Goal: Task Accomplishment & Management: Use online tool/utility

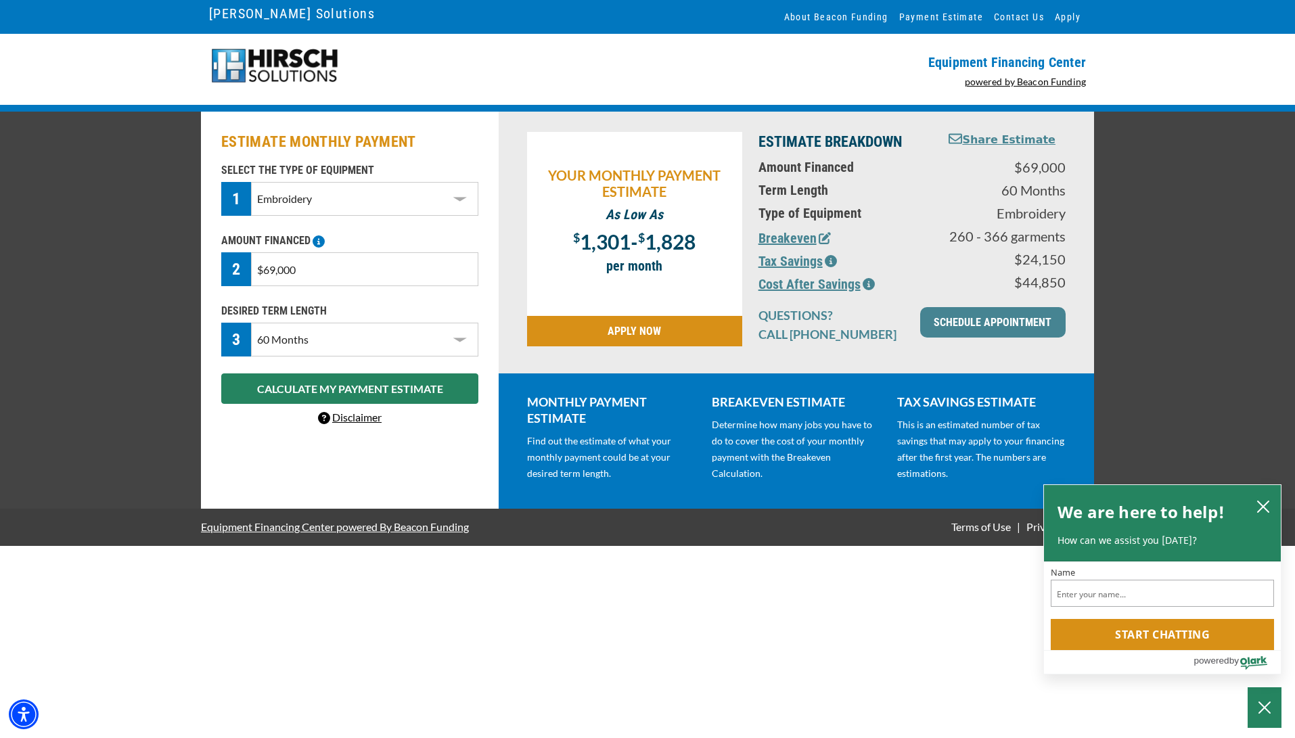
select select "1"
select select "60"
drag, startPoint x: 394, startPoint y: 277, endPoint x: 120, endPoint y: 239, distance: 276.0
click at [120, 239] on div "ESTIMATE MONTHLY PAYMENT SELECT THE TYPE OF EQUIPMENT 1 Select Equipment Type D…" at bounding box center [647, 310] width 1295 height 397
type input "$80,000"
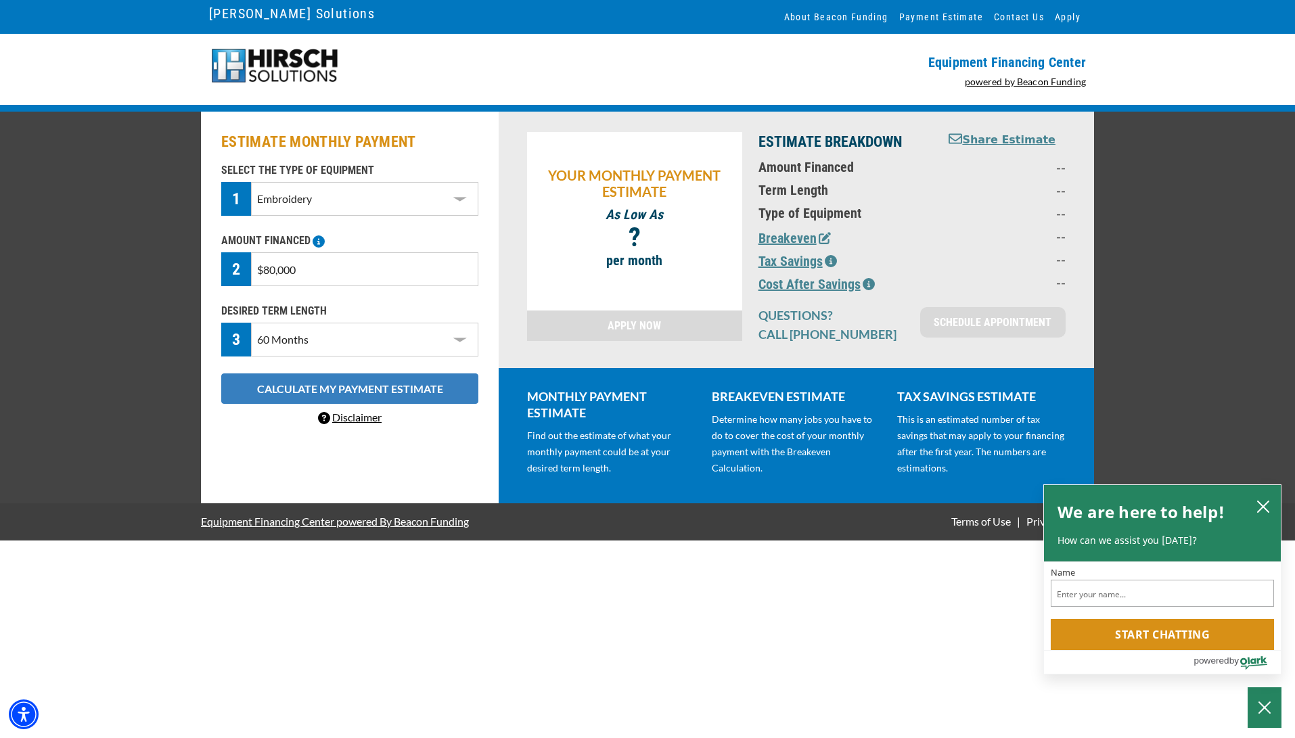
click at [350, 390] on button "CALCULATE MY PAYMENT ESTIMATE" at bounding box center [349, 388] width 257 height 30
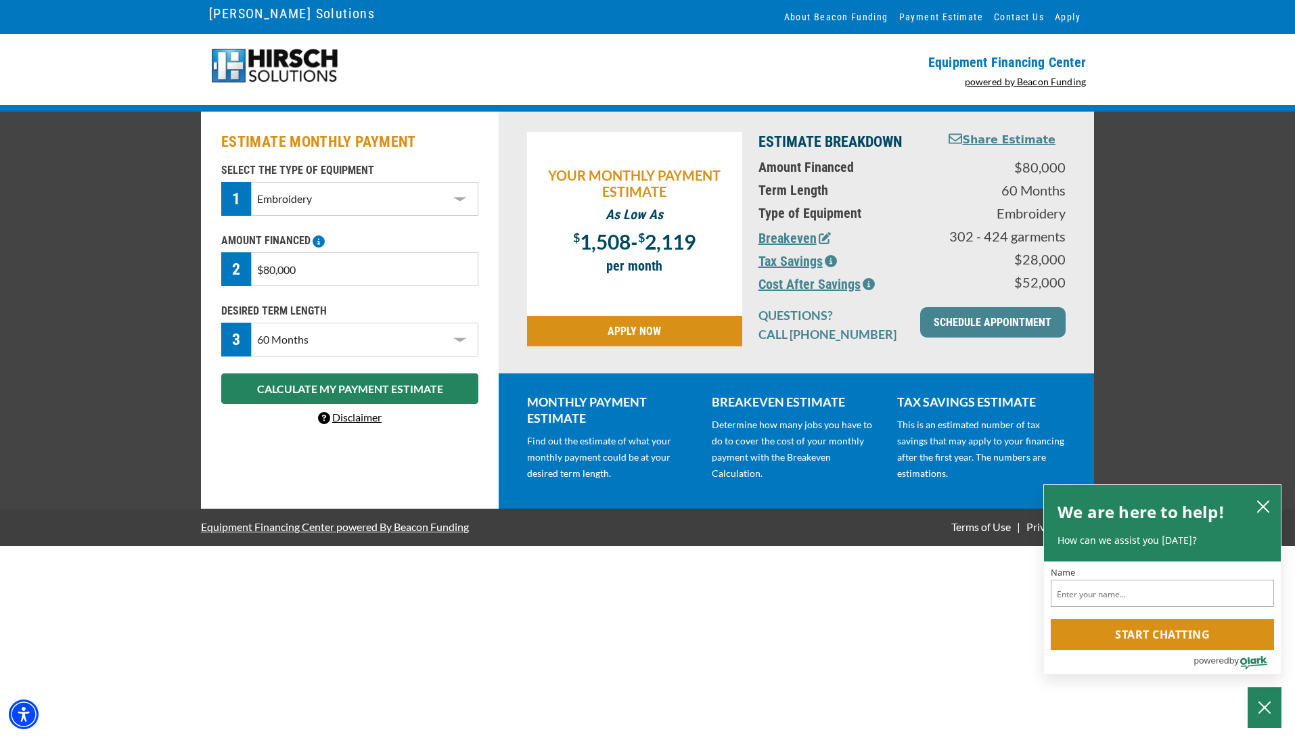
click at [341, 340] on select "Choose 36 Months 48 Months 60 Months" at bounding box center [364, 340] width 227 height 34
select select "48"
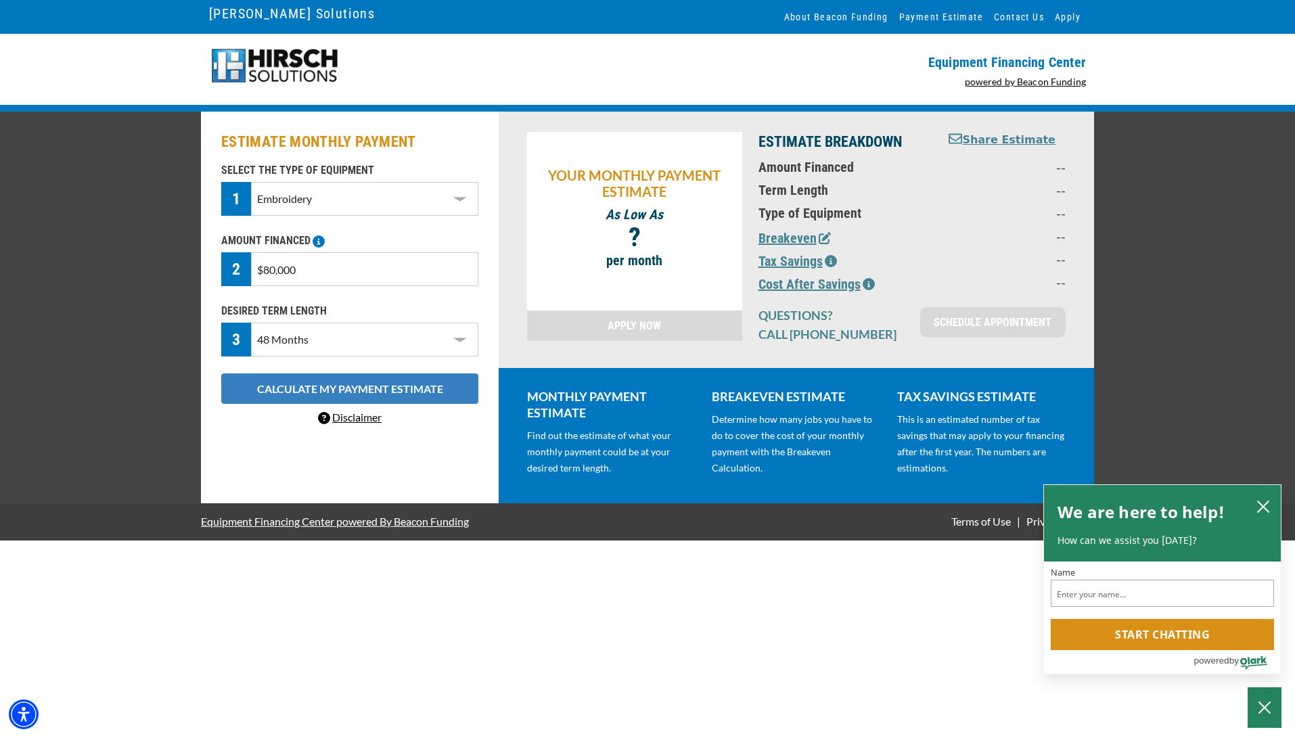
click at [333, 386] on button "CALCULATE MY PAYMENT ESTIMATE" at bounding box center [349, 388] width 257 height 30
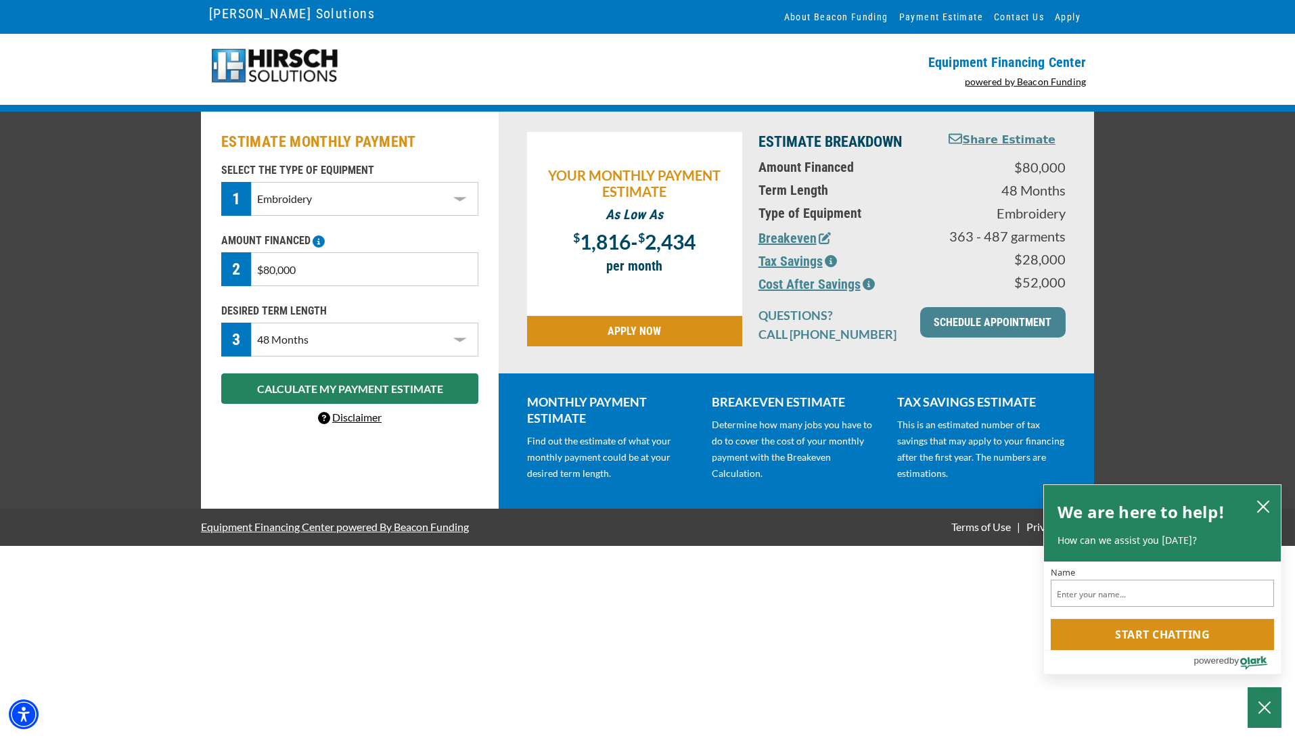
click at [270, 271] on input "$80,000" at bounding box center [364, 269] width 227 height 34
type input "$70,000"
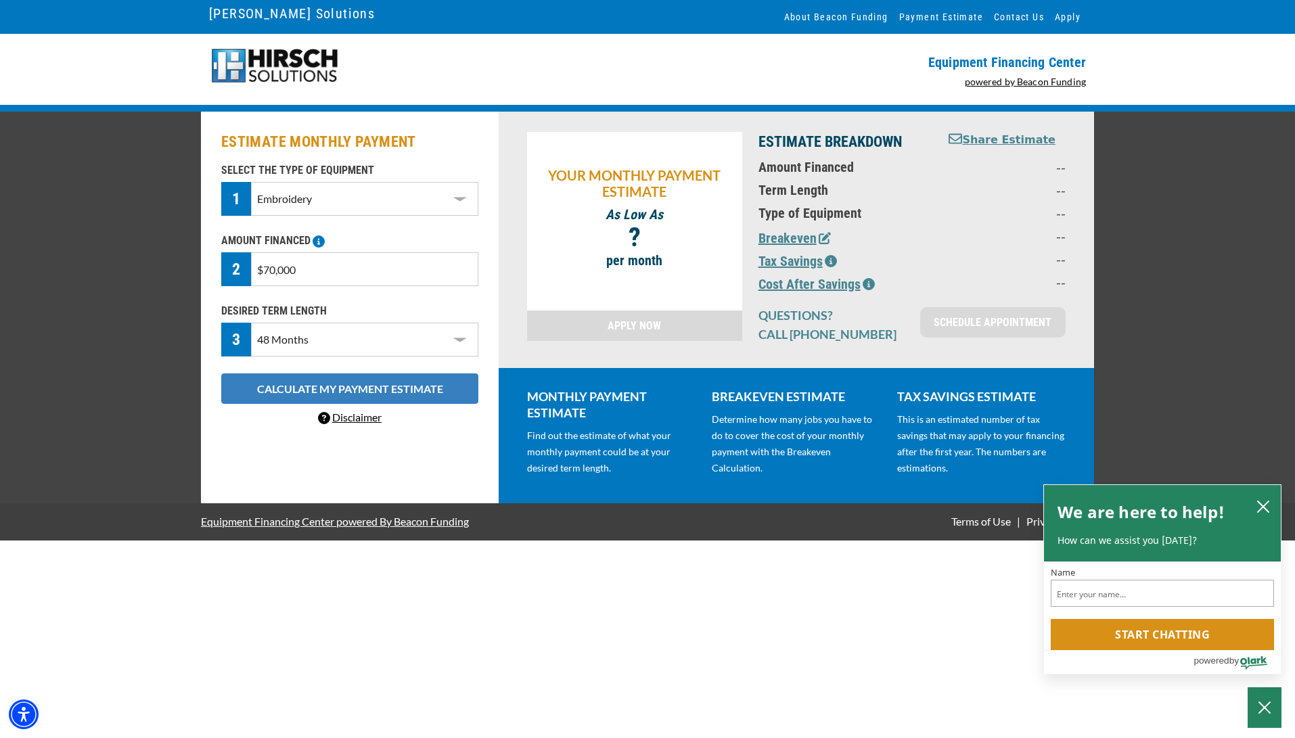
click at [290, 390] on button "CALCULATE MY PAYMENT ESTIMATE" at bounding box center [349, 388] width 257 height 30
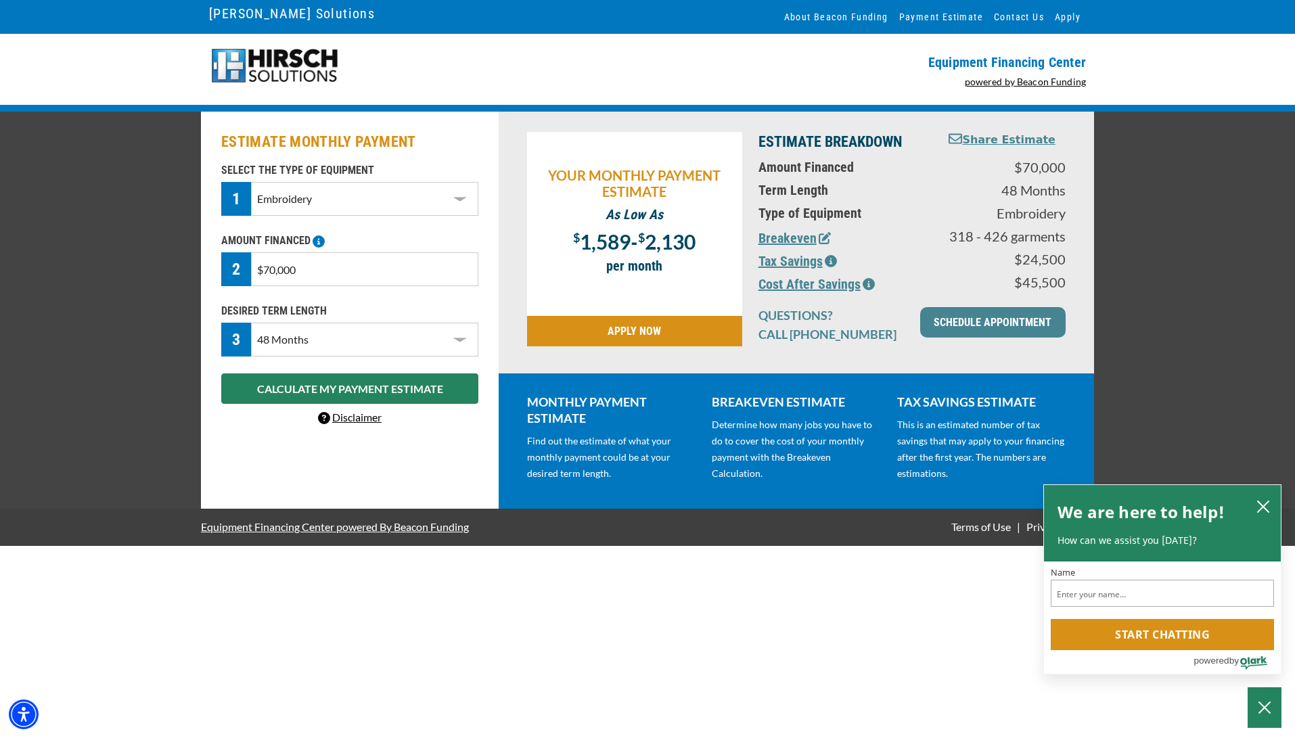
click at [820, 241] on icon "button" at bounding box center [824, 238] width 12 height 12
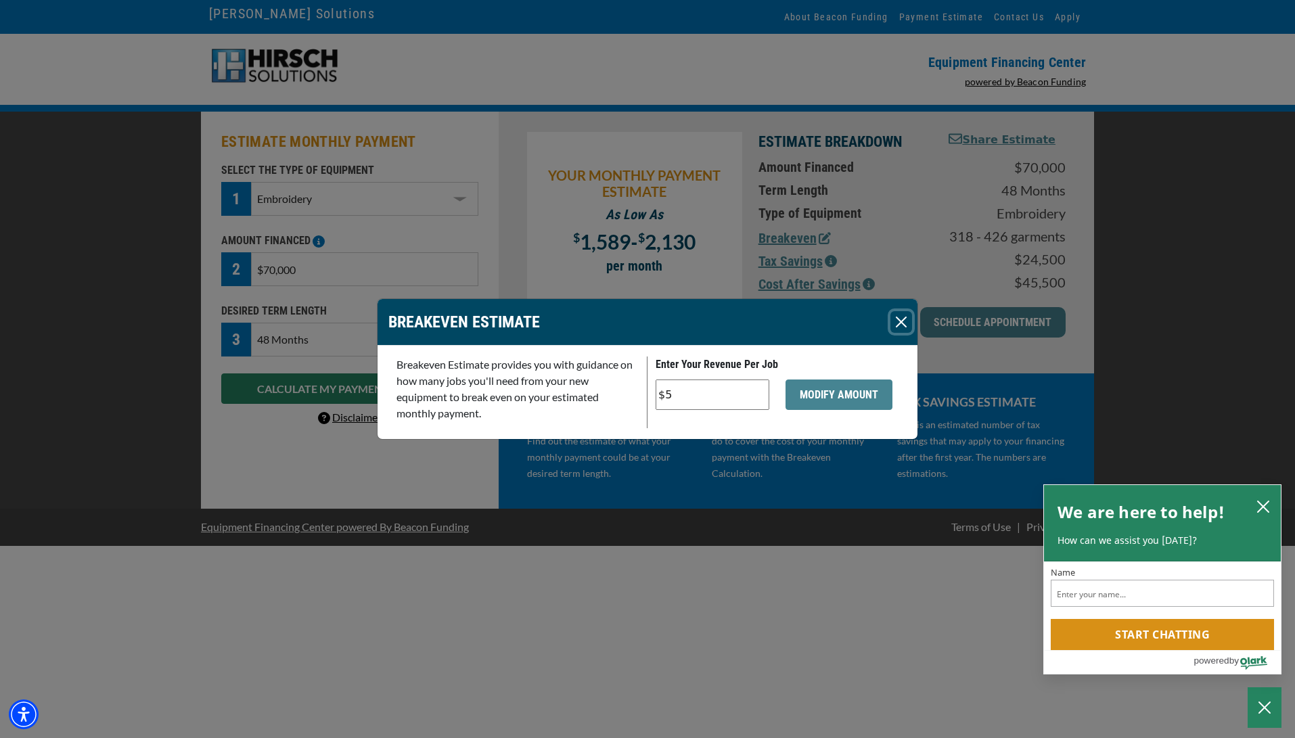
click at [901, 326] on button "Close" at bounding box center [901, 322] width 22 height 22
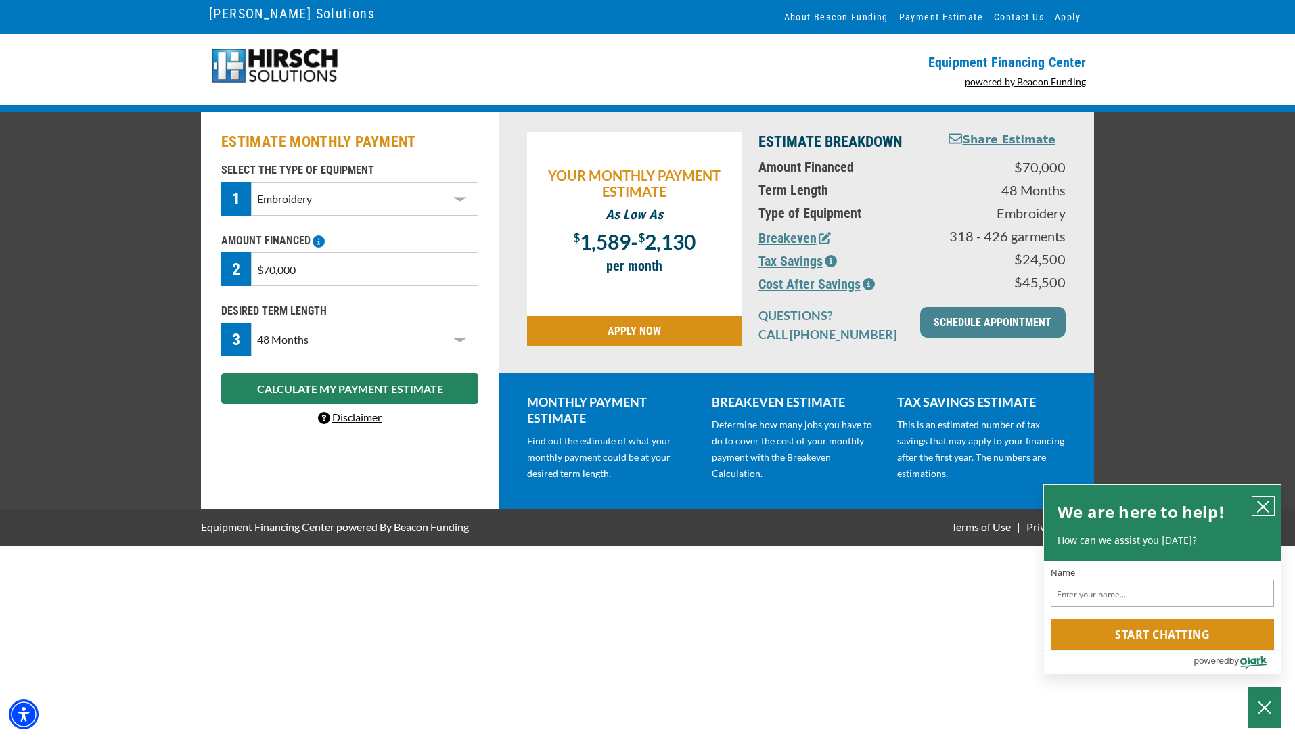
click at [1257, 507] on icon "close chatbox" at bounding box center [1263, 507] width 14 height 14
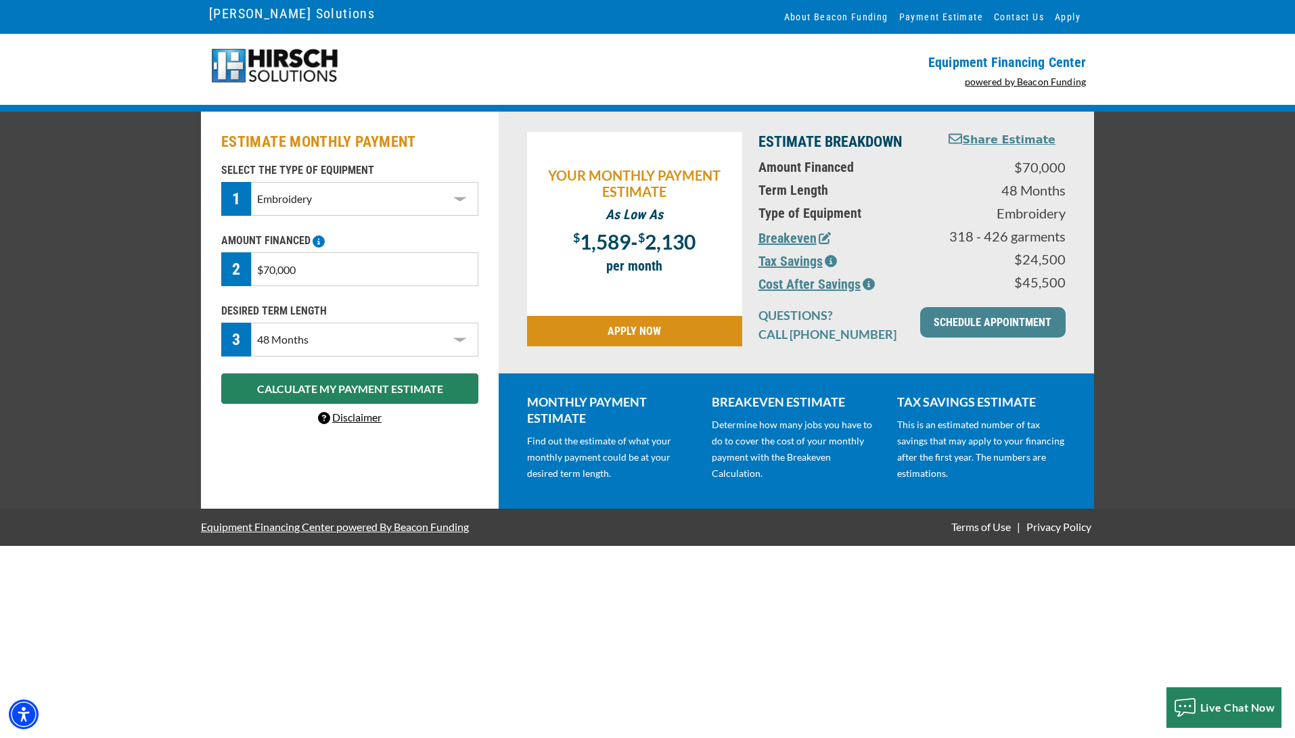
click at [975, 319] on link "SCHEDULE APPOINTMENT" at bounding box center [992, 322] width 145 height 30
click at [350, 417] on link "Disclaimer" at bounding box center [350, 417] width 64 height 13
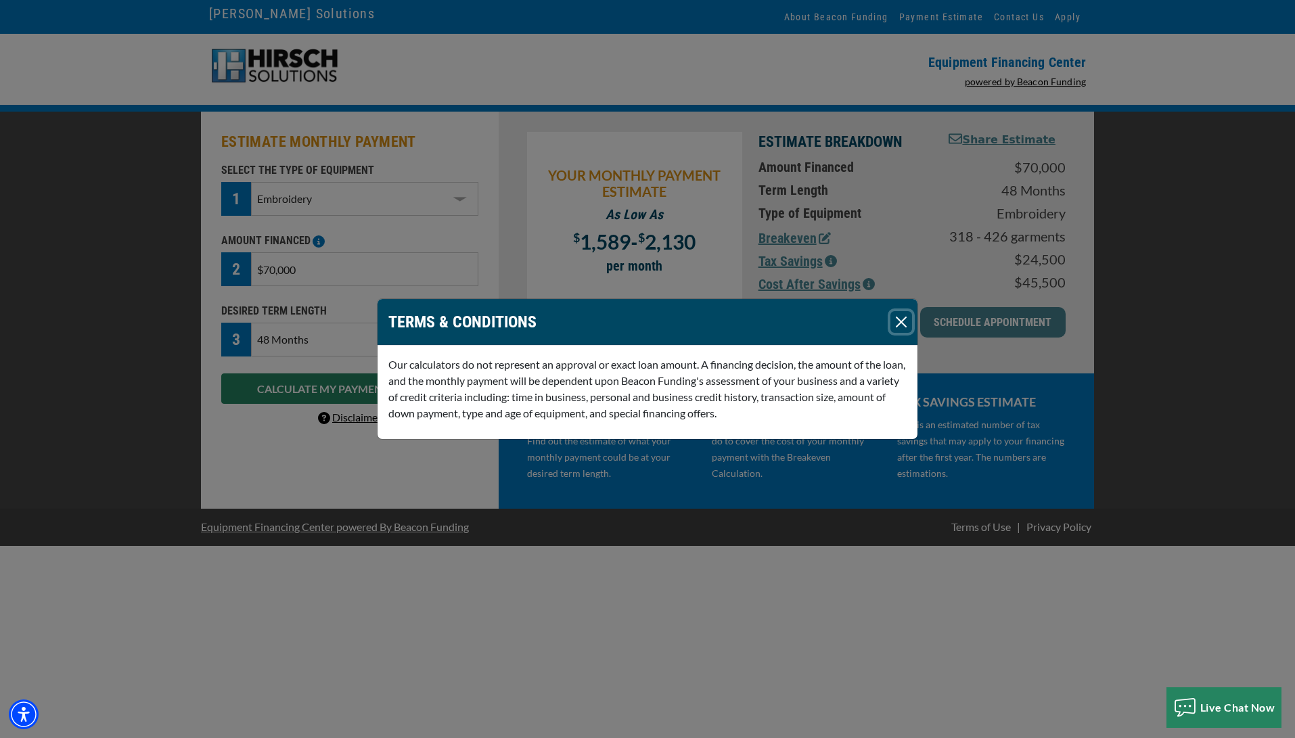
click at [895, 321] on button "Close" at bounding box center [901, 322] width 22 height 22
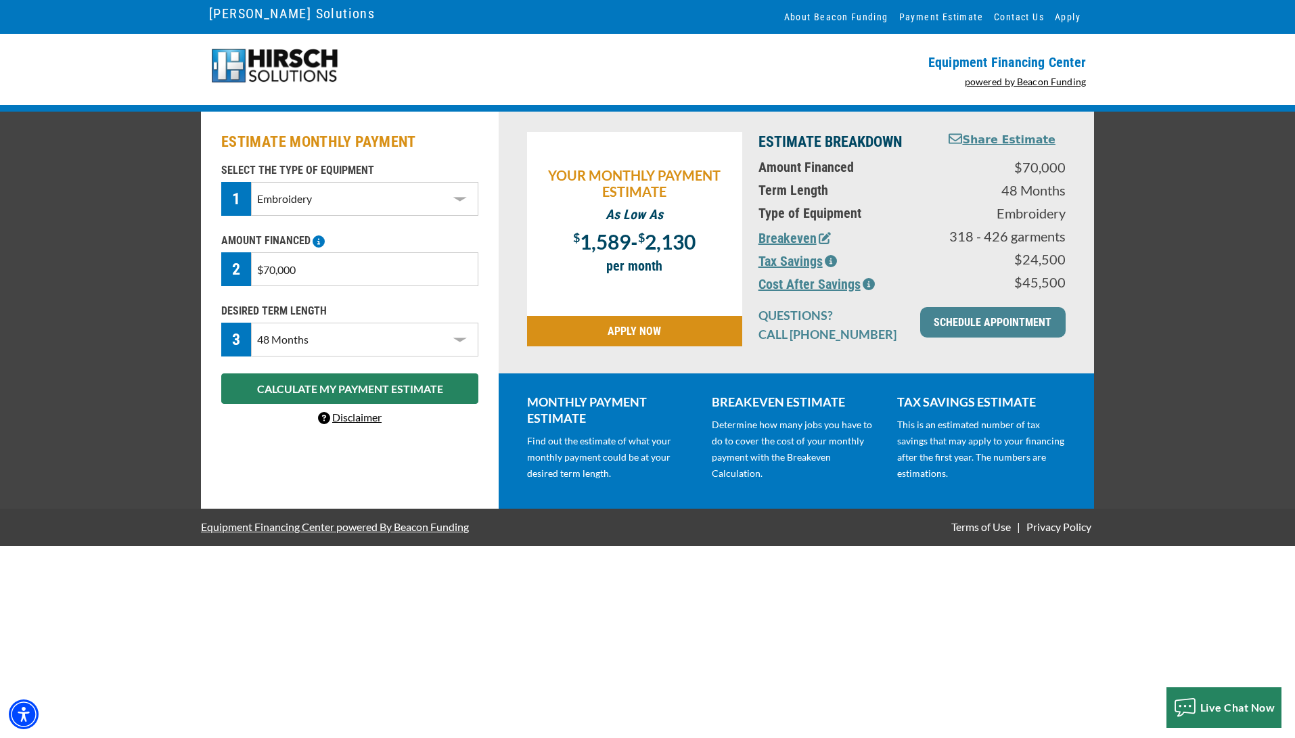
click at [417, 330] on select "Choose 36 Months 48 Months 60 Months" at bounding box center [364, 340] width 227 height 34
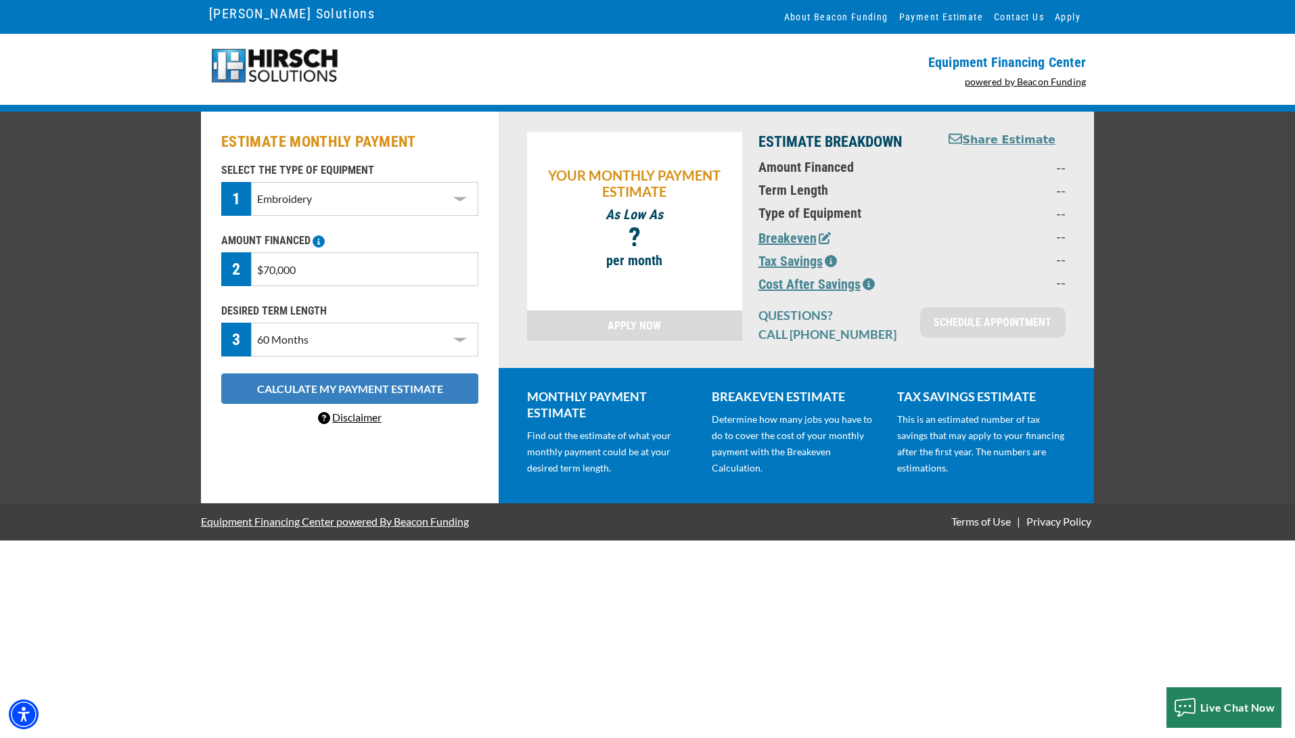
click at [428, 393] on button "CALCULATE MY PAYMENT ESTIMATE" at bounding box center [349, 388] width 257 height 30
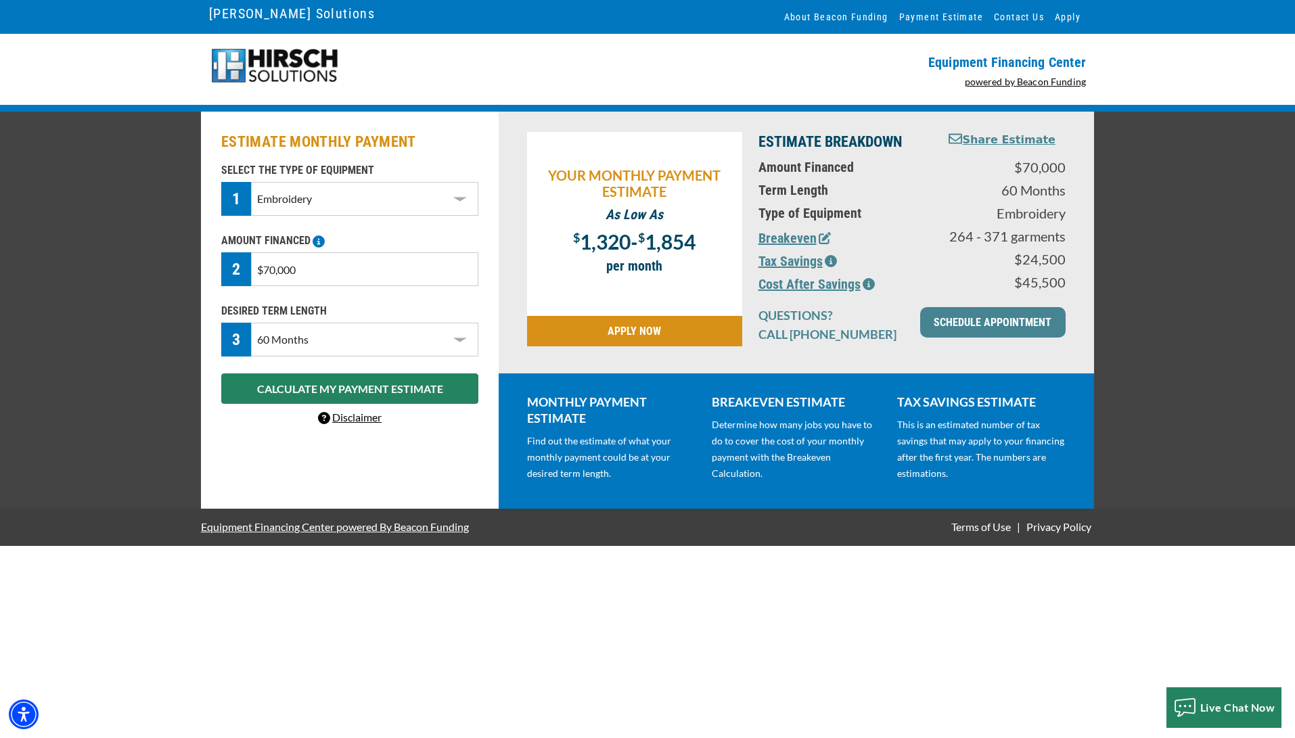
click at [313, 346] on select "Choose 36 Months 48 Months 60 Months" at bounding box center [364, 340] width 227 height 34
select select "48"
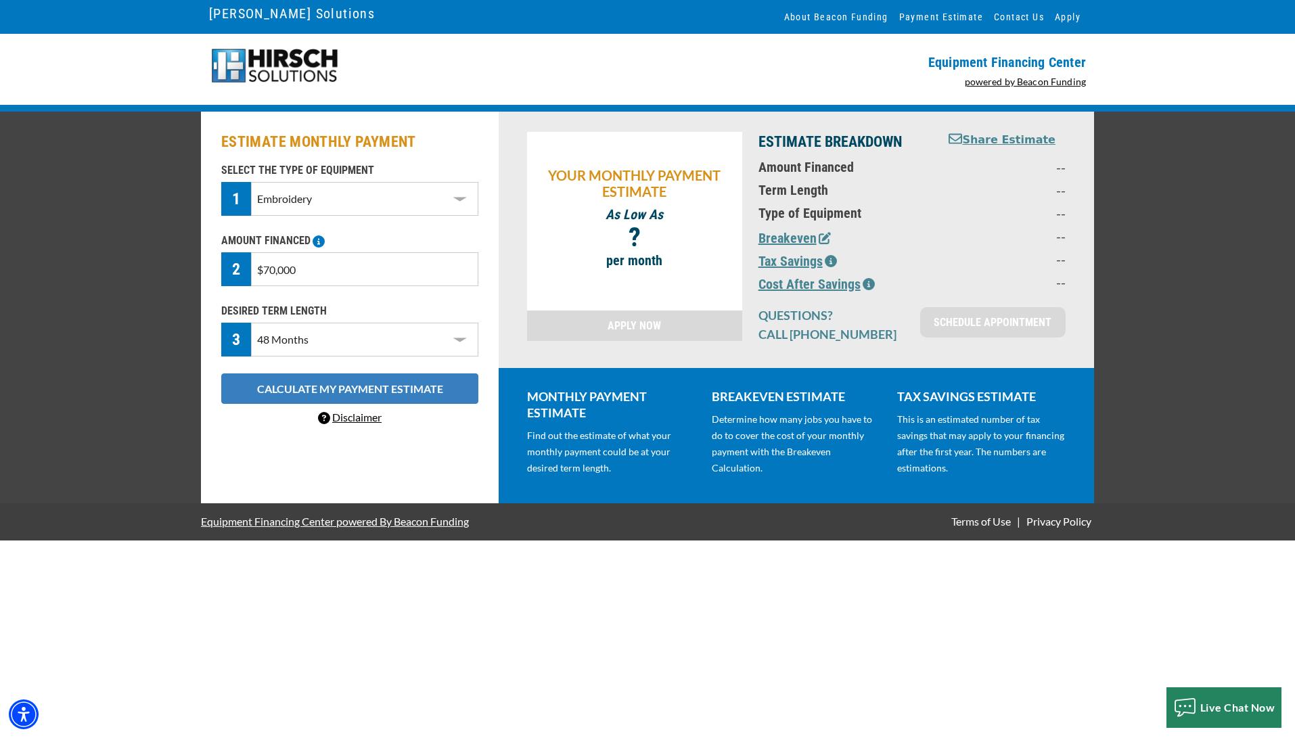
click at [300, 379] on button "CALCULATE MY PAYMENT ESTIMATE" at bounding box center [349, 388] width 257 height 30
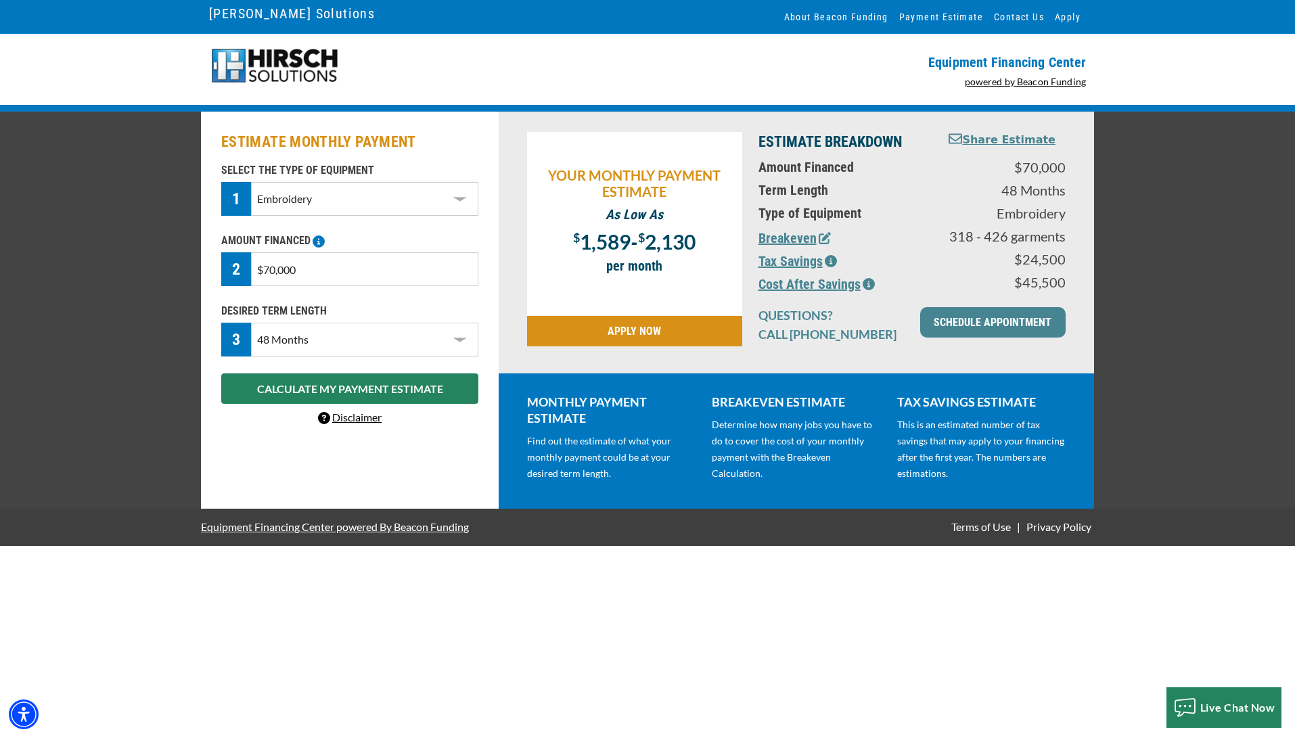
click at [262, 275] on input "$70,000" at bounding box center [364, 269] width 227 height 34
type input "$80,000"
click at [286, 380] on button "CALCULATE MY PAYMENT ESTIMATE" at bounding box center [349, 388] width 257 height 30
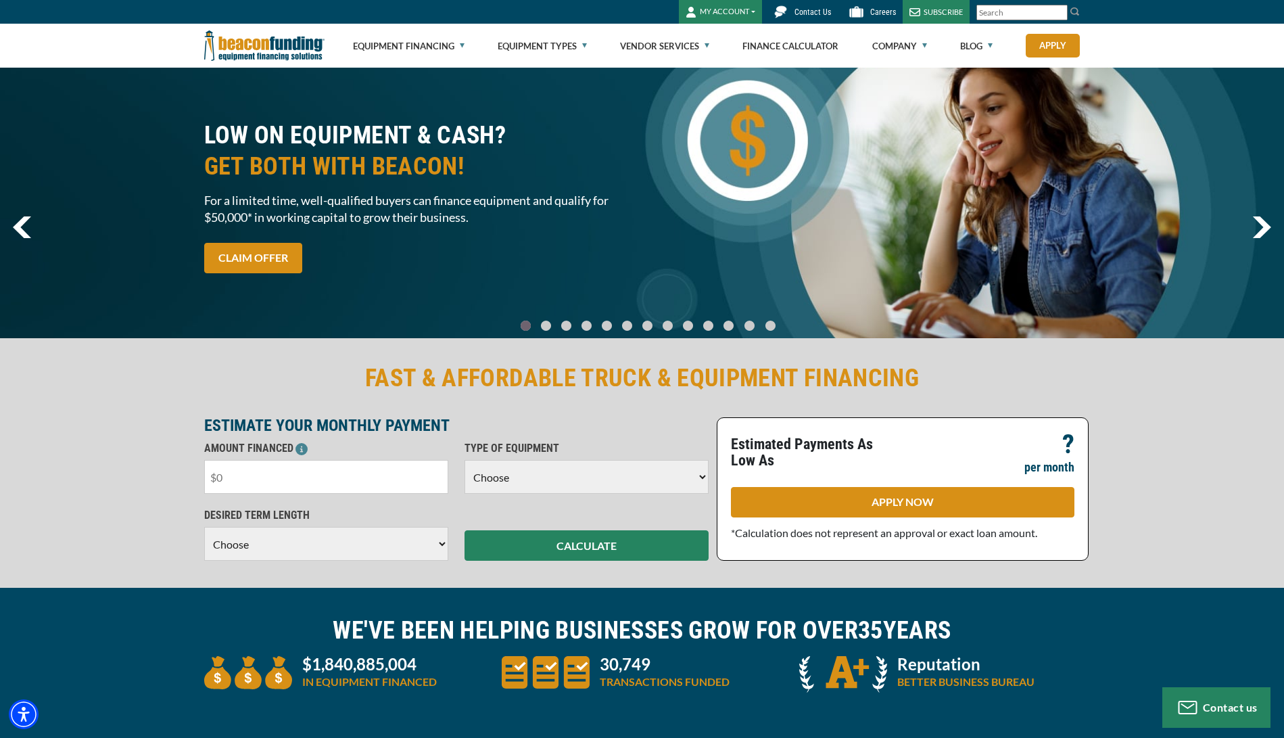
click at [373, 476] on input "text" at bounding box center [326, 477] width 244 height 34
drag, startPoint x: 374, startPoint y: 476, endPoint x: 250, endPoint y: 453, distance: 126.6
click at [250, 453] on div "AMOUNT FINANCED Please enter the Amount Financed." at bounding box center [326, 466] width 260 height 53
type input "$70,000"
click at [289, 550] on select "Choose 36 Months 48 Months 60 Months" at bounding box center [326, 544] width 244 height 34
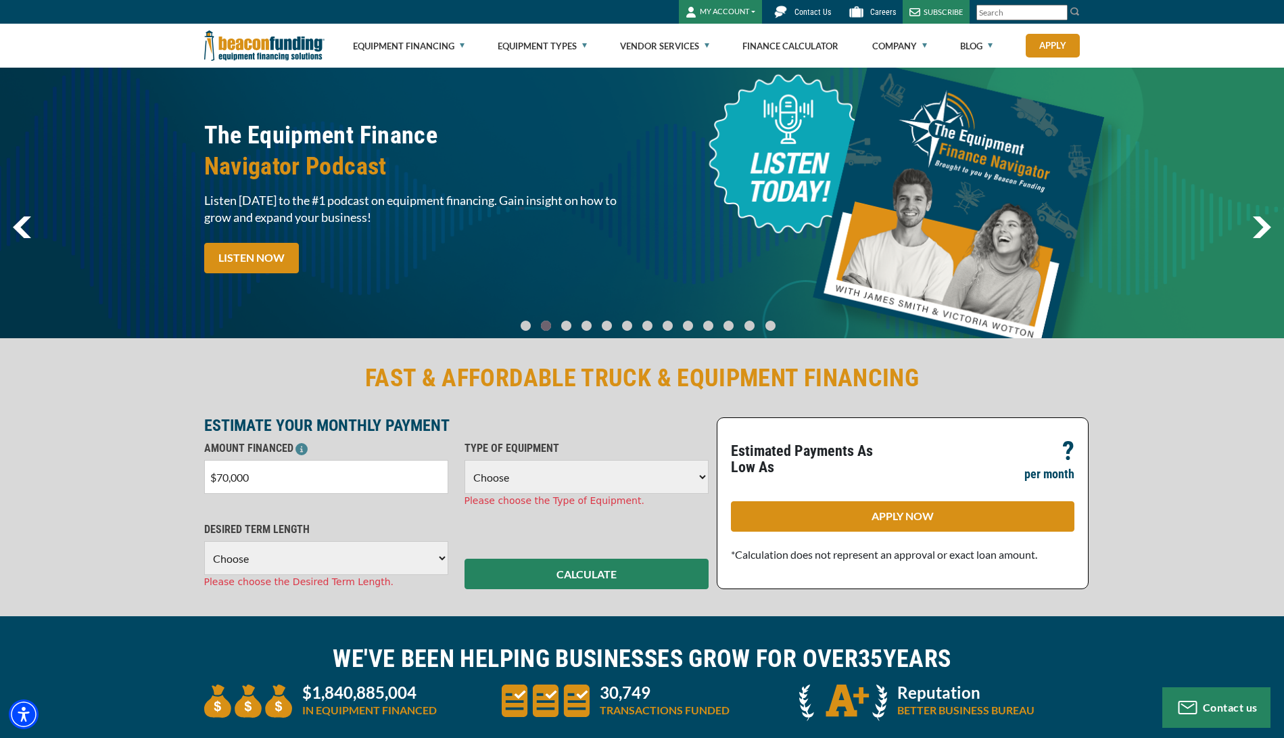
select select "60"
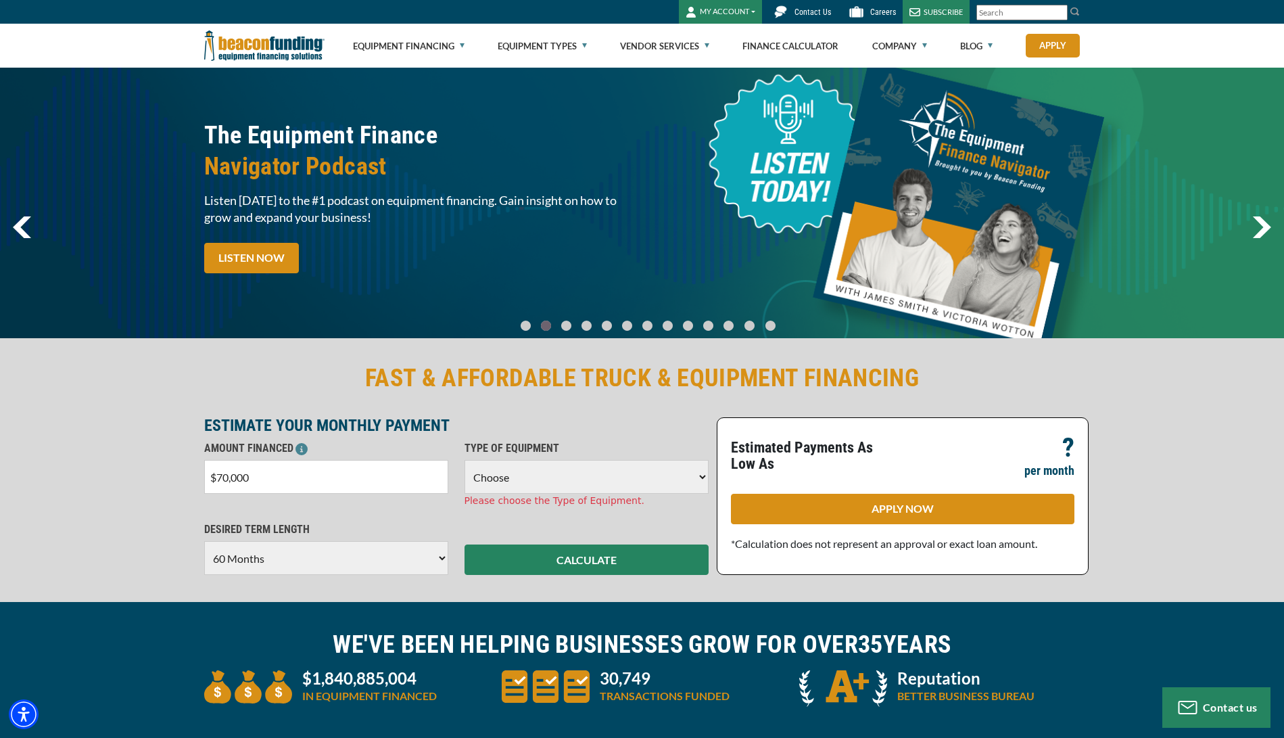
click at [511, 480] on select "Choose Backhoe Boom/Bucket Truck Chipper Commercial Mower Crane DTG/DTF Printin…" at bounding box center [587, 477] width 244 height 34
select select "1"
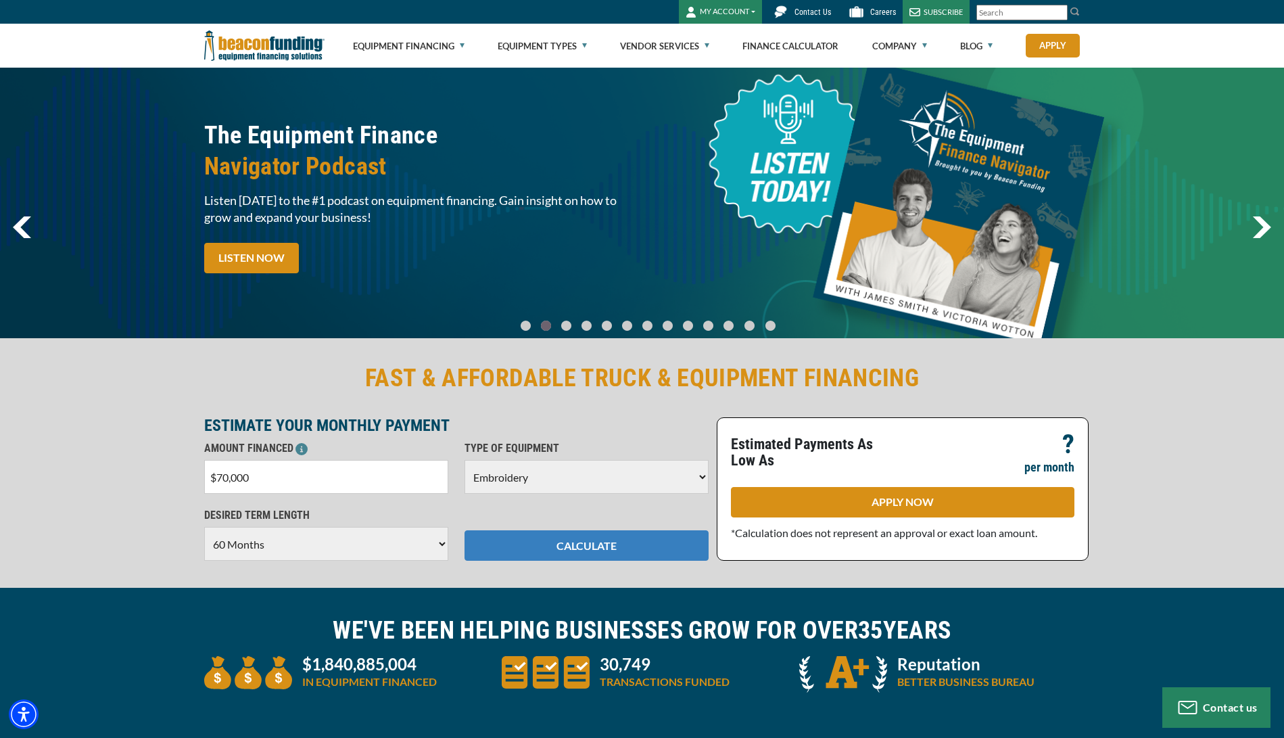
click at [596, 547] on button "CALCULATE" at bounding box center [587, 545] width 244 height 30
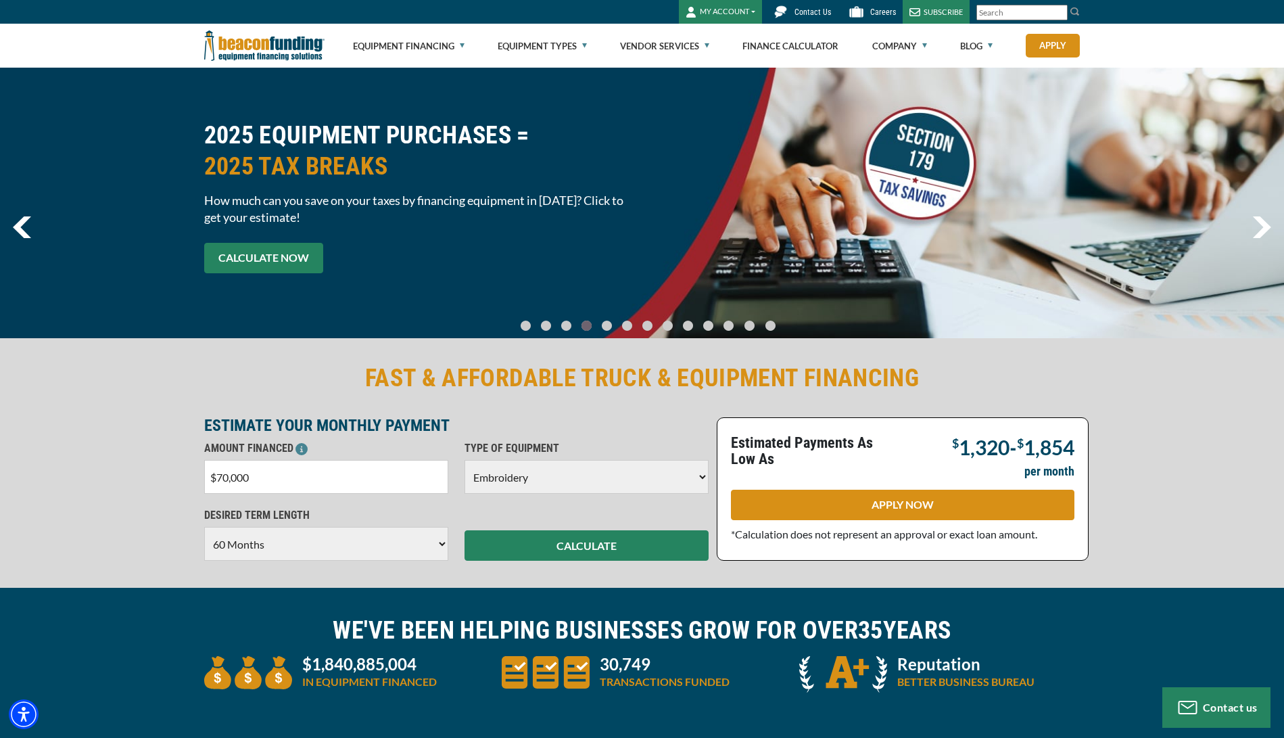
click at [250, 255] on link "CALCULATE NOW" at bounding box center [263, 258] width 119 height 30
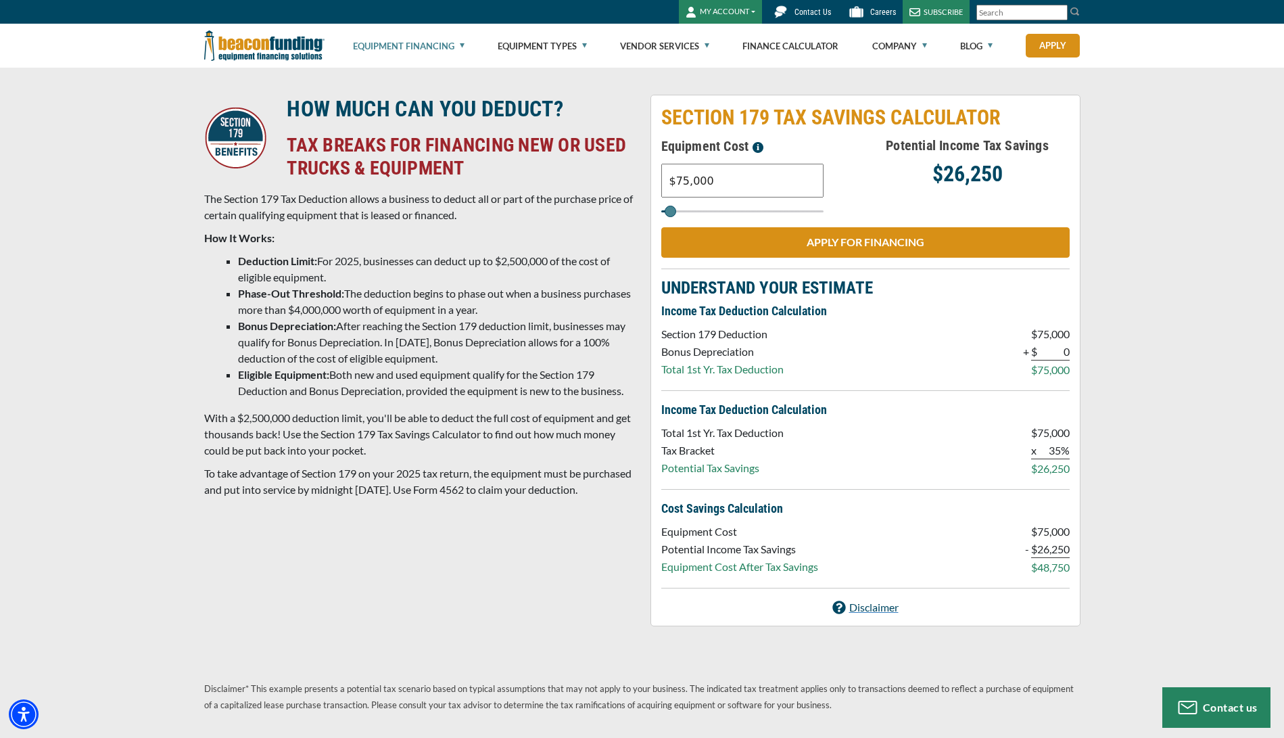
click at [84, 34] on div "Equipment Financing Financing Programs Empty heading Flexible Financing Lease-T…" at bounding box center [642, 46] width 1284 height 44
type input "$111,000"
type input "111000"
type input "$64,000"
type input "64000"
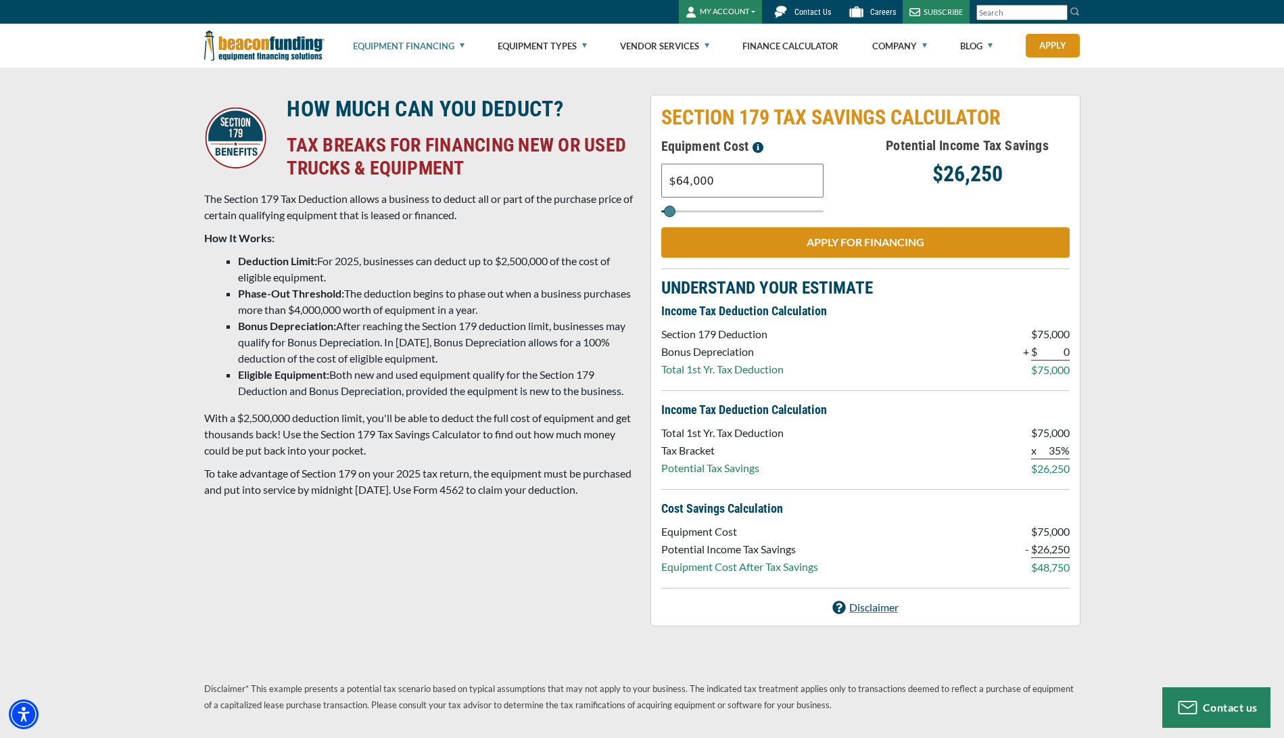
type input "$38,000"
type input "38000"
type input "$35,000"
type input "35000"
type input "$31,000"
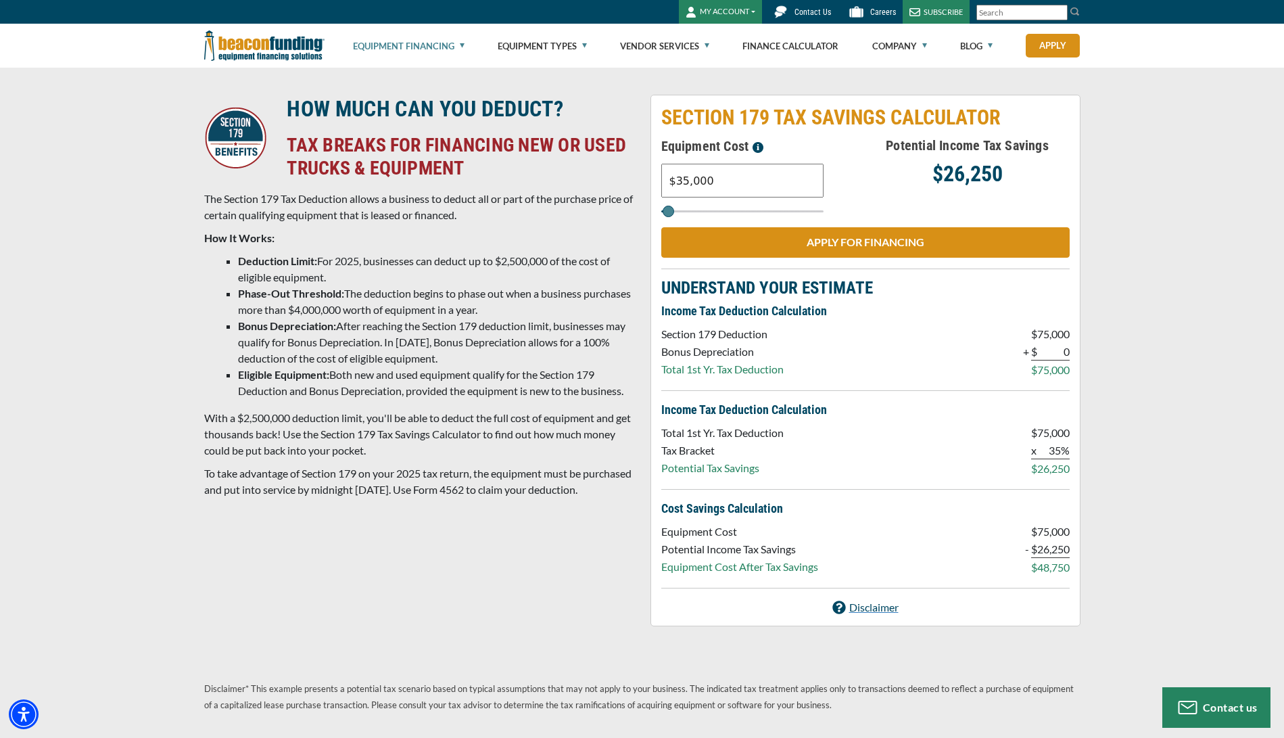
type input "31000"
type input "$3,000"
type input "3000"
type input "$4,000"
type input "4000"
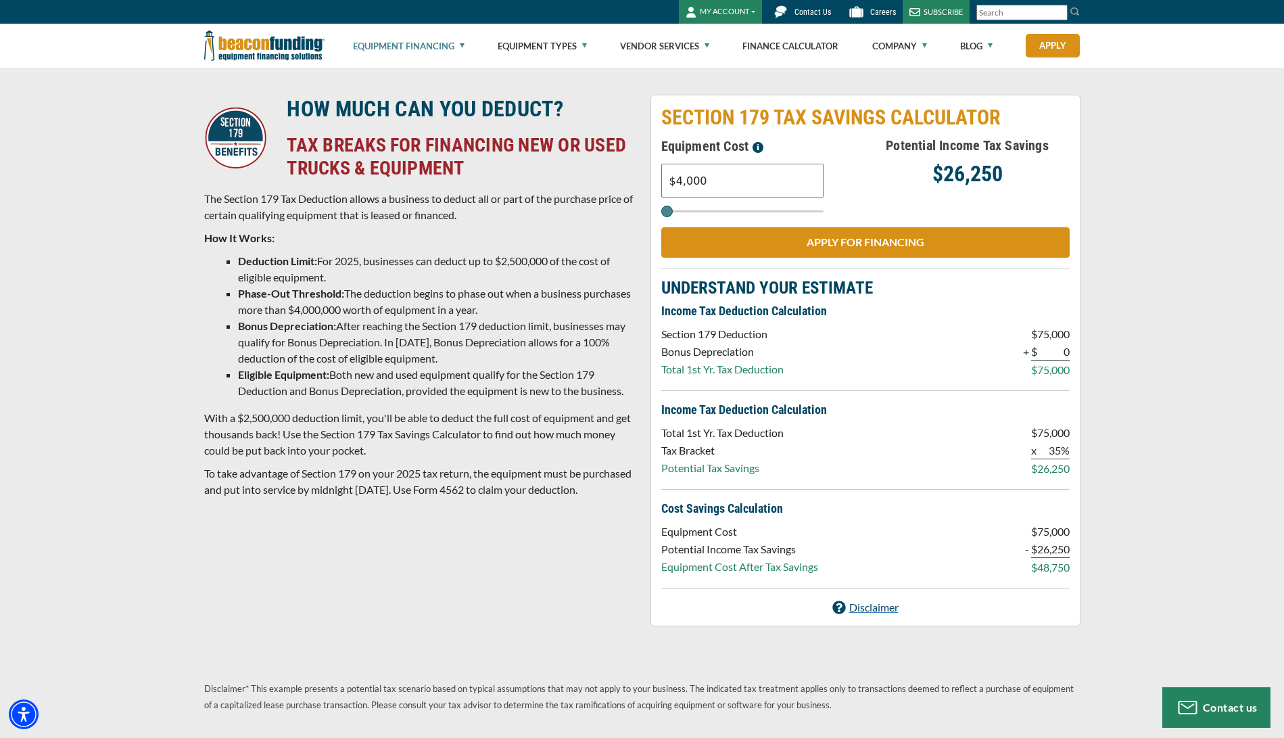
type input "$11,000"
type input "11000"
type input "$18,000"
type input "18000"
type input "$40,000"
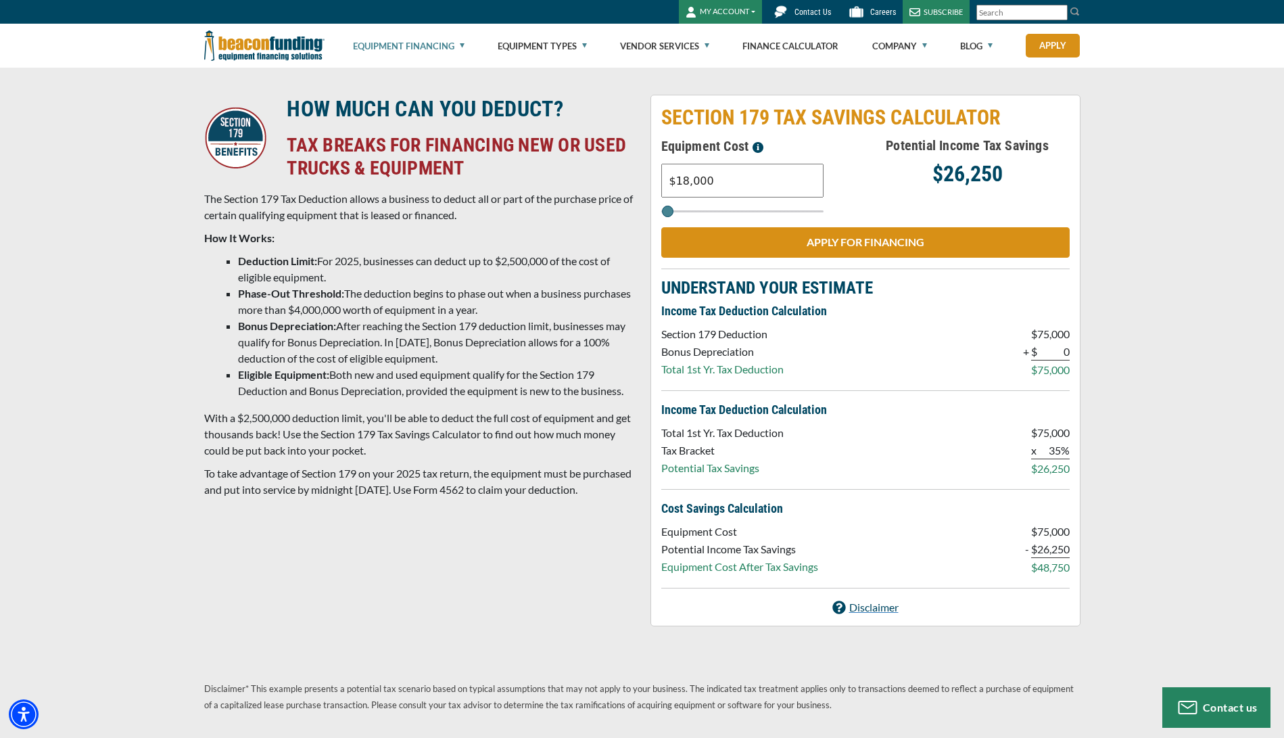
type input "40000"
type input "$50,000"
type input "50000"
type input "$60,000"
type input "60000"
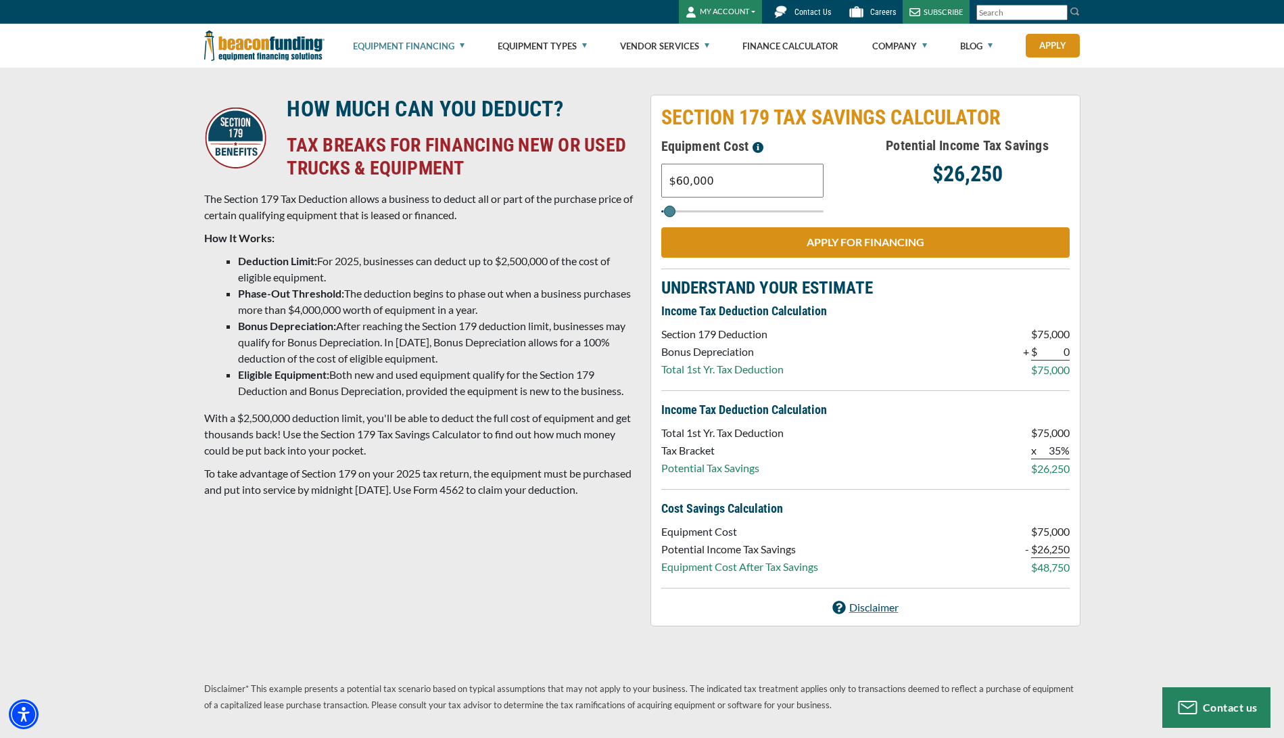
type input "$70,000"
type input "70000"
click at [670, 211] on input "Select range" at bounding box center [743, 211] width 162 height 2
